Goal: Information Seeking & Learning: Understand process/instructions

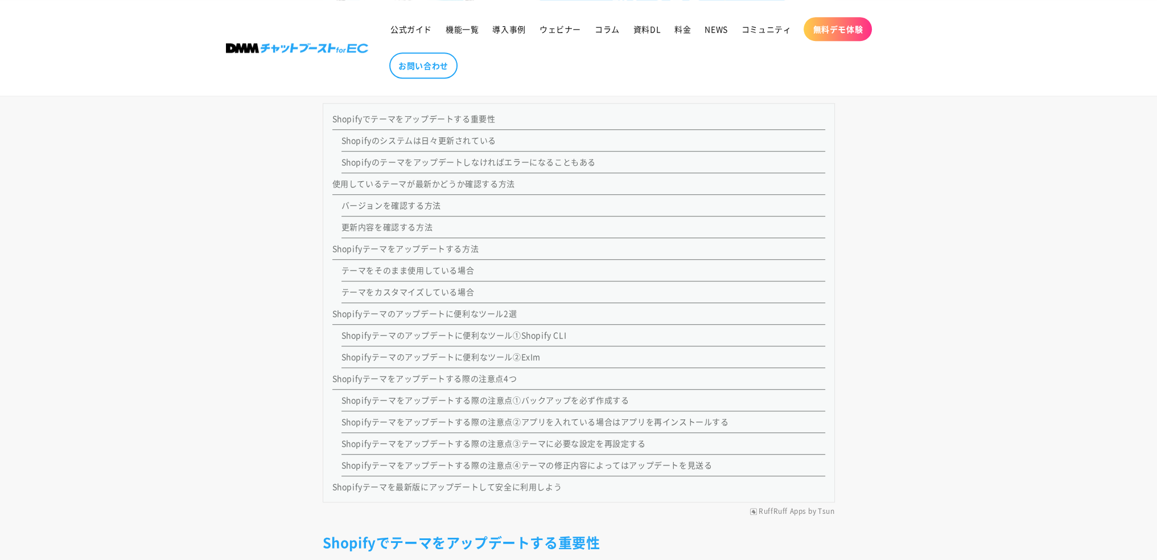
scroll to position [1082, 0]
click at [398, 293] on link "テーマをカスタマイズしている場合" at bounding box center [408, 293] width 133 height 11
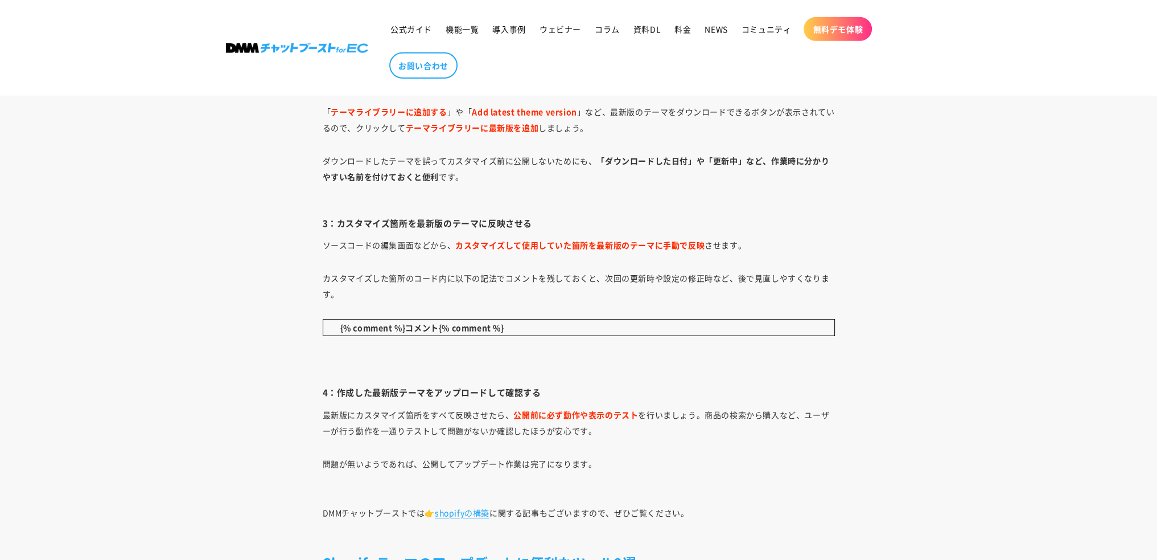
scroll to position [5003, 0]
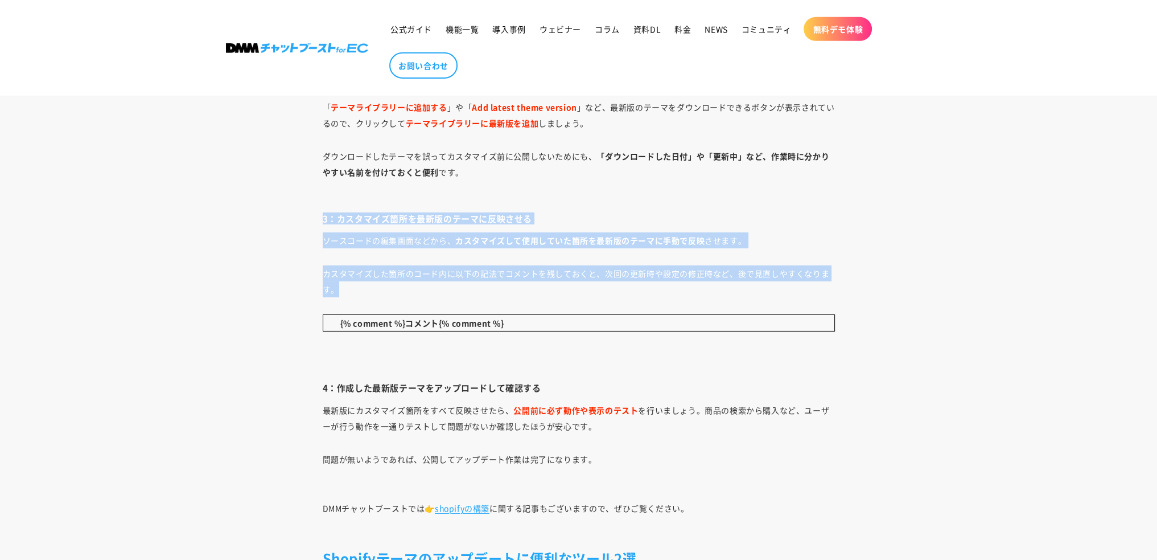
drag, startPoint x: 311, startPoint y: 216, endPoint x: 540, endPoint y: 290, distance: 240.7
click at [540, 290] on p "カスタマイズした箇所のコード内に以下の記法でコメントを残しておくと、次回の更新時や設定の修正時など、後で見直しやすくなります。" at bounding box center [579, 281] width 512 height 32
drag, startPoint x: 540, startPoint y: 290, endPoint x: 320, endPoint y: 215, distance: 231.9
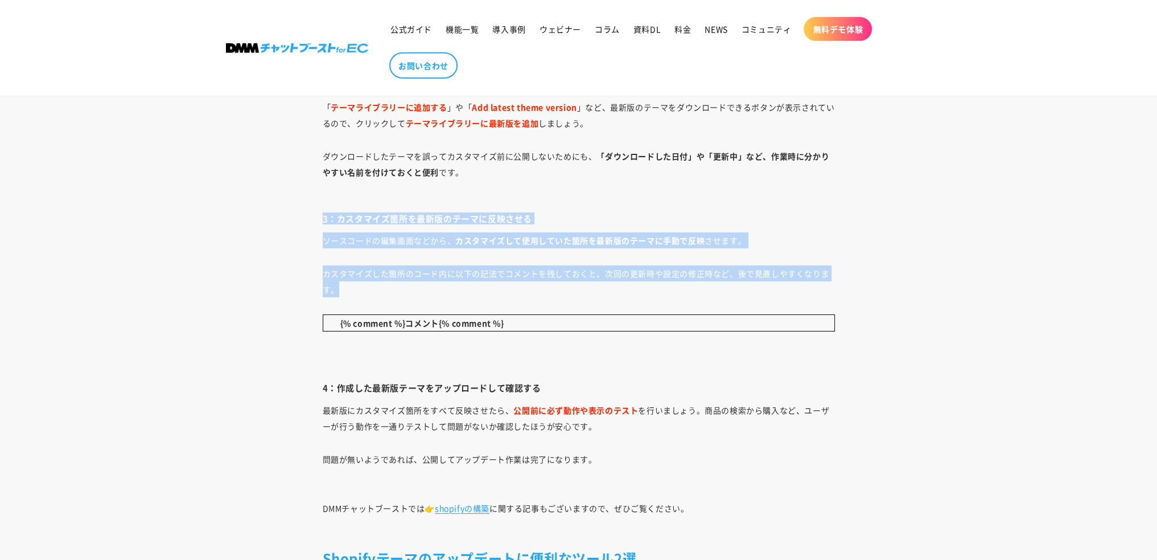
drag, startPoint x: 320, startPoint y: 215, endPoint x: 479, endPoint y: 285, distance: 173.6
click at [479, 285] on p "カスタマイズした箇所のコード内に以下の記法でコメントを残しておくと、次回の更新時や設定の修正時など、後で見直しやすくなります。" at bounding box center [579, 281] width 512 height 32
drag, startPoint x: 479, startPoint y: 285, endPoint x: 299, endPoint y: 216, distance: 193.2
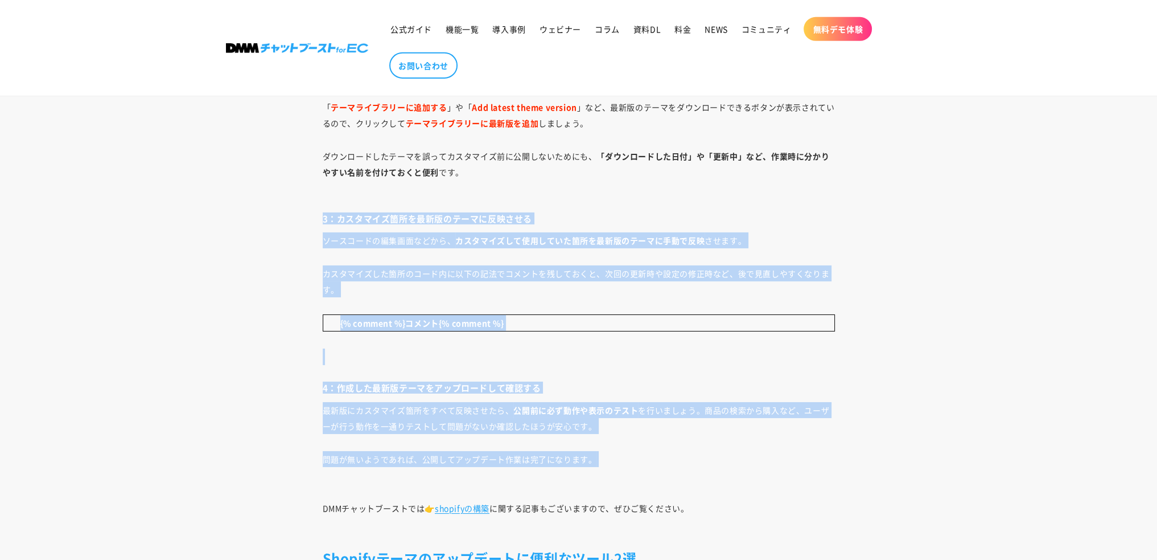
drag, startPoint x: 299, startPoint y: 216, endPoint x: 613, endPoint y: 455, distance: 394.4
click at [658, 462] on p "問題が無いようであれば、公開してアップデート作業は完了になります。" at bounding box center [579, 467] width 512 height 32
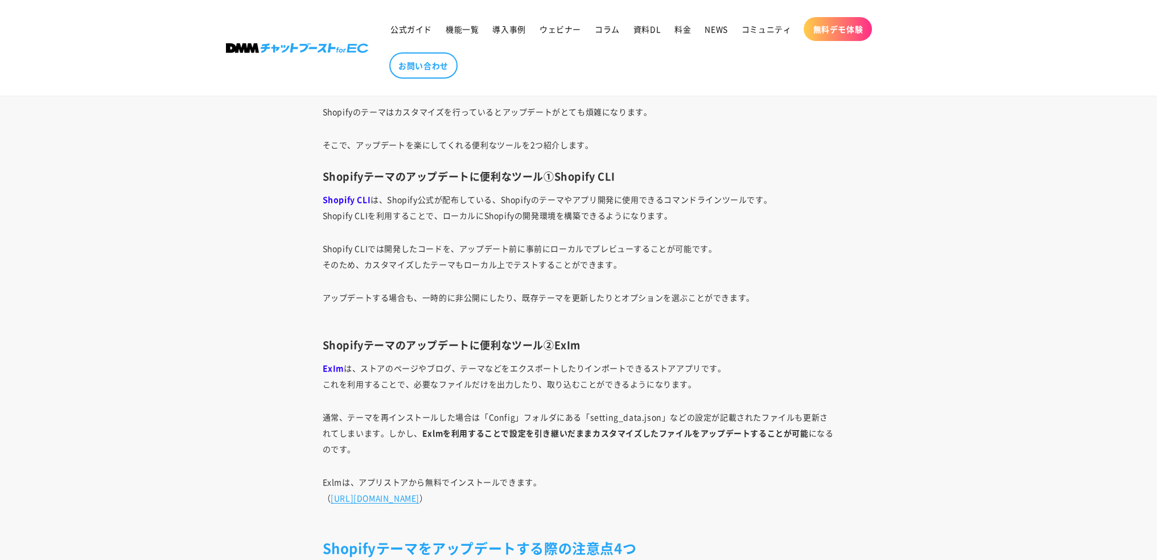
scroll to position [5402, 0]
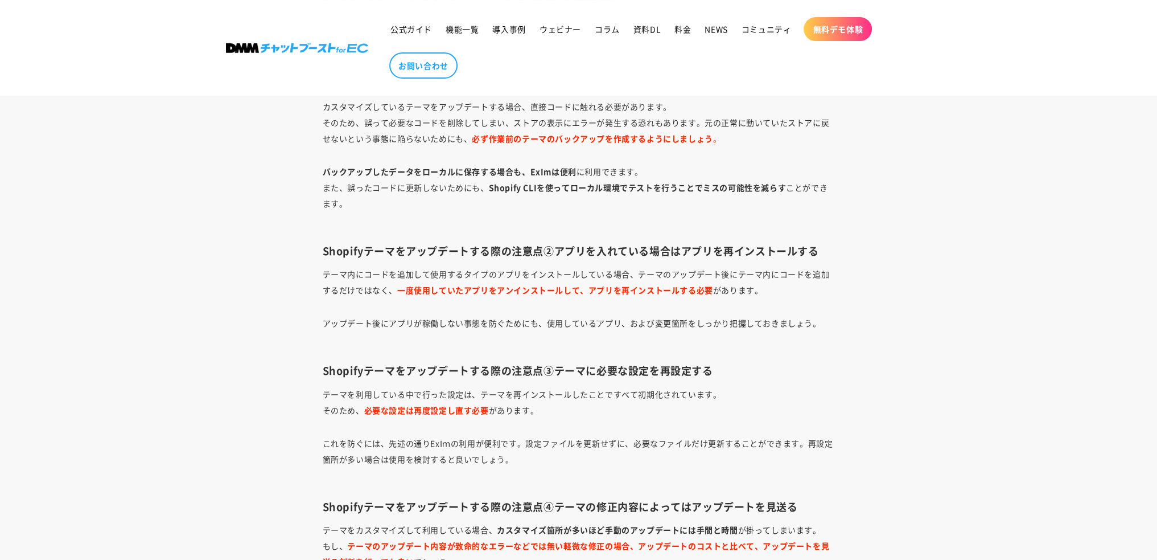
scroll to position [1082, 0]
